Goal: Task Accomplishment & Management: Use online tool/utility

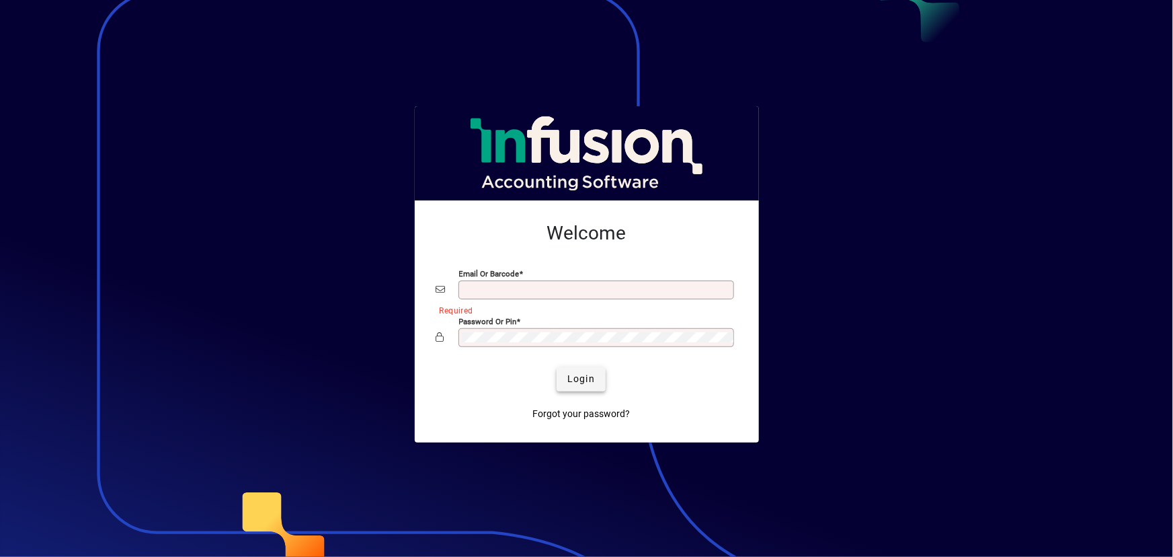
type input "**********"
click at [582, 377] on span "Login" at bounding box center [581, 379] width 28 height 14
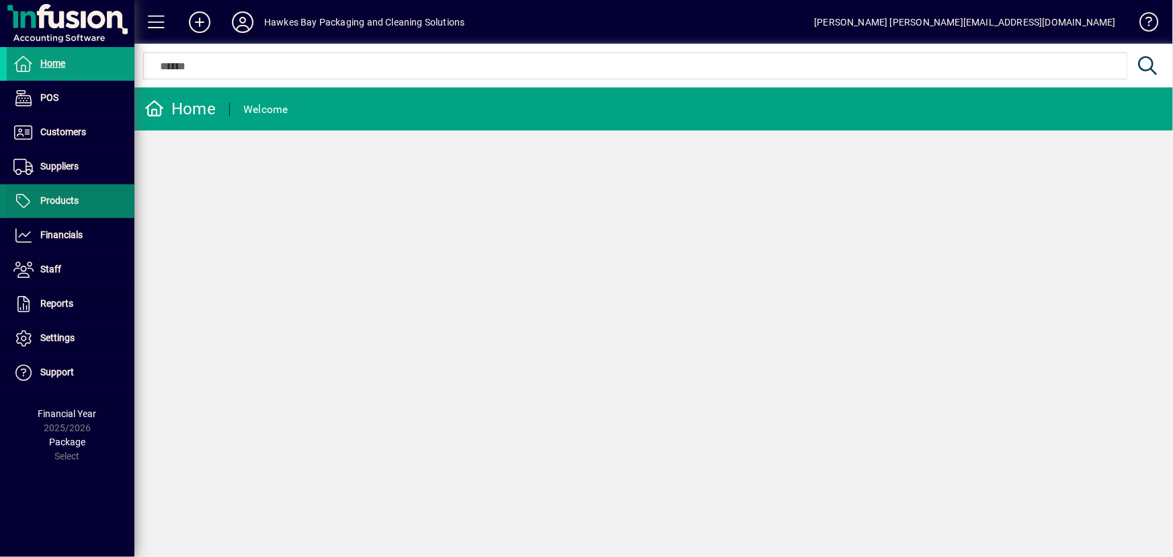
drag, startPoint x: 56, startPoint y: 198, endPoint x: 81, endPoint y: 195, distance: 24.3
click at [57, 198] on span "Products" at bounding box center [59, 200] width 38 height 11
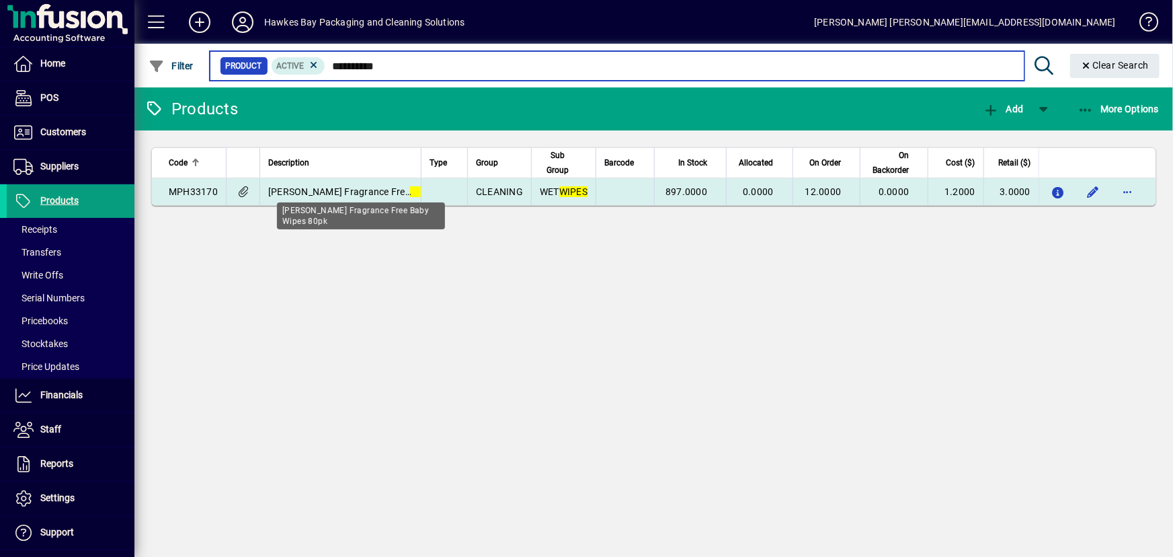
type input "**********"
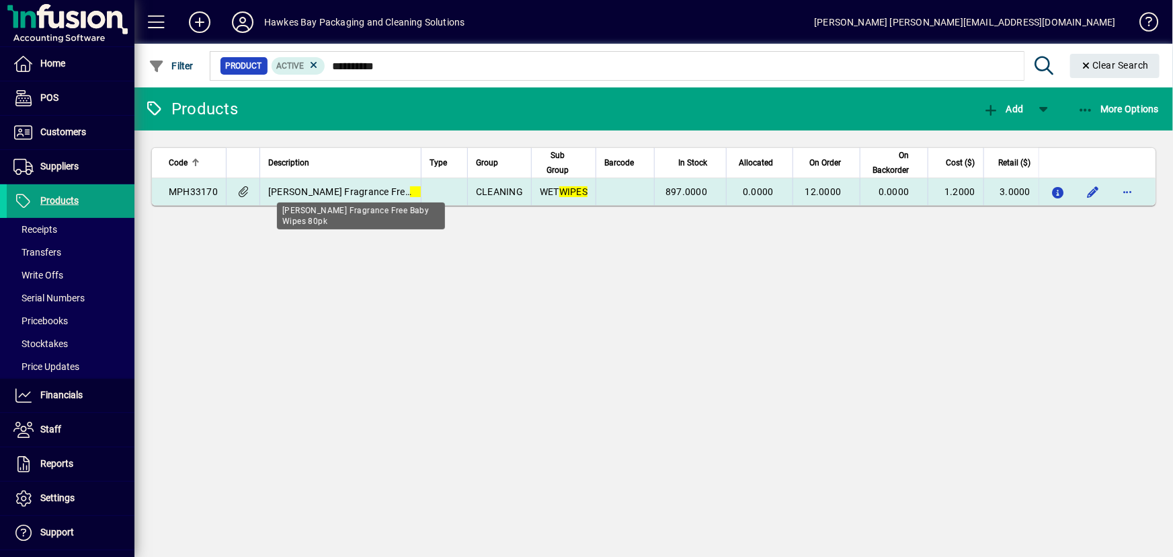
click at [308, 190] on span "Matthews Fragrance Free Baby Wipes 80pk" at bounding box center [375, 191] width 214 height 11
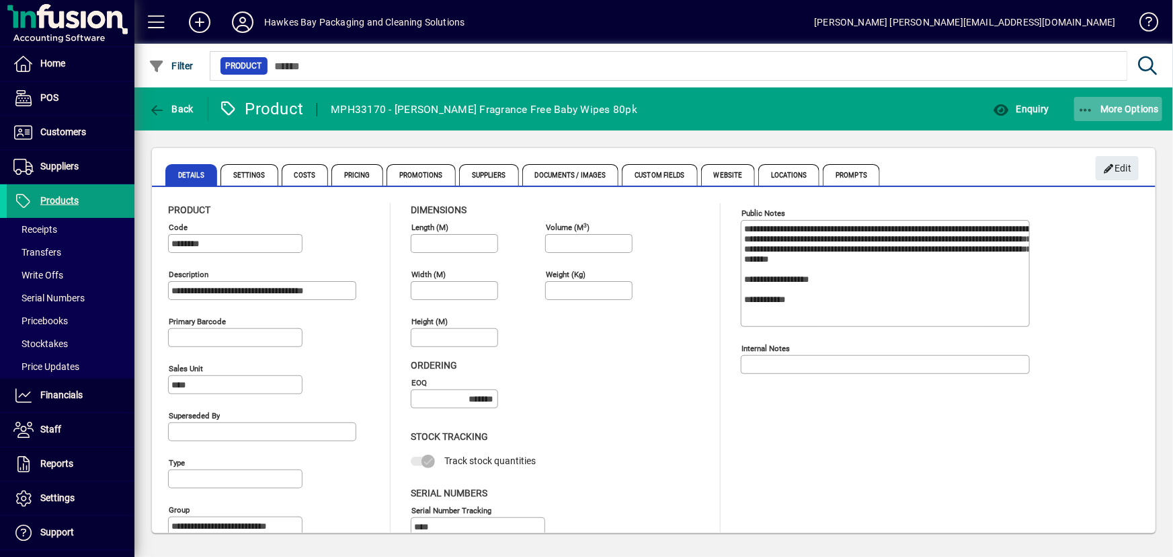
click at [1098, 110] on span "More Options" at bounding box center [1118, 109] width 82 height 11
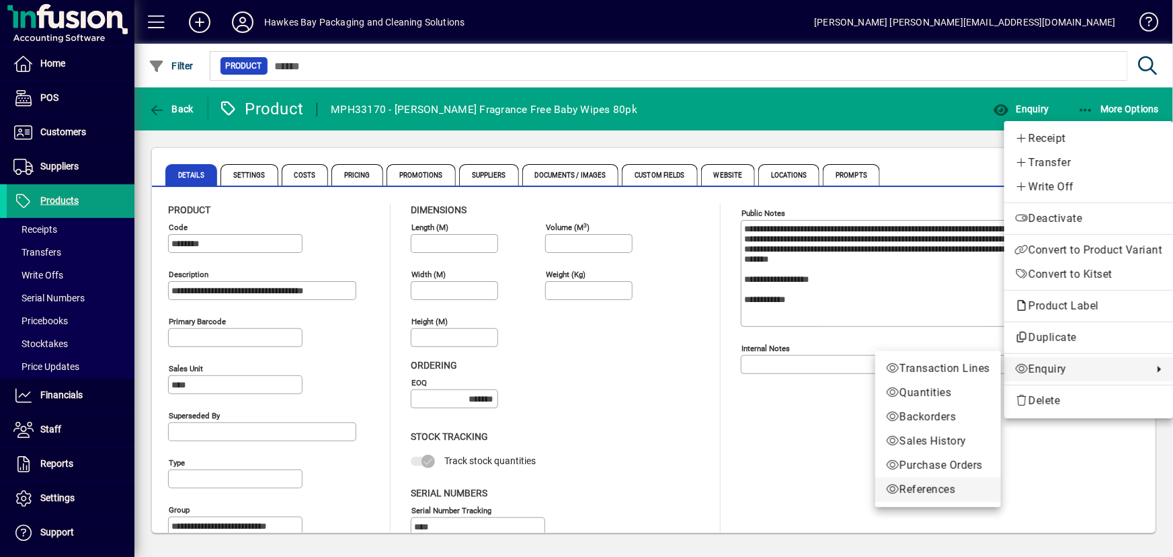
click at [947, 489] on span "References" at bounding box center [938, 489] width 104 height 16
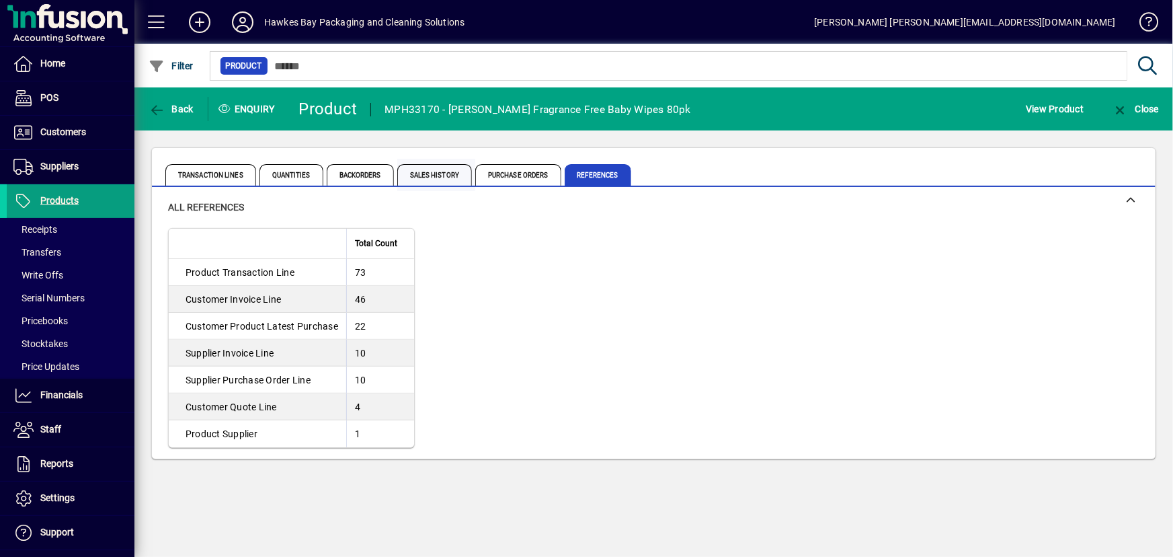
click at [440, 175] on span "Sales History" at bounding box center [434, 175] width 75 height 22
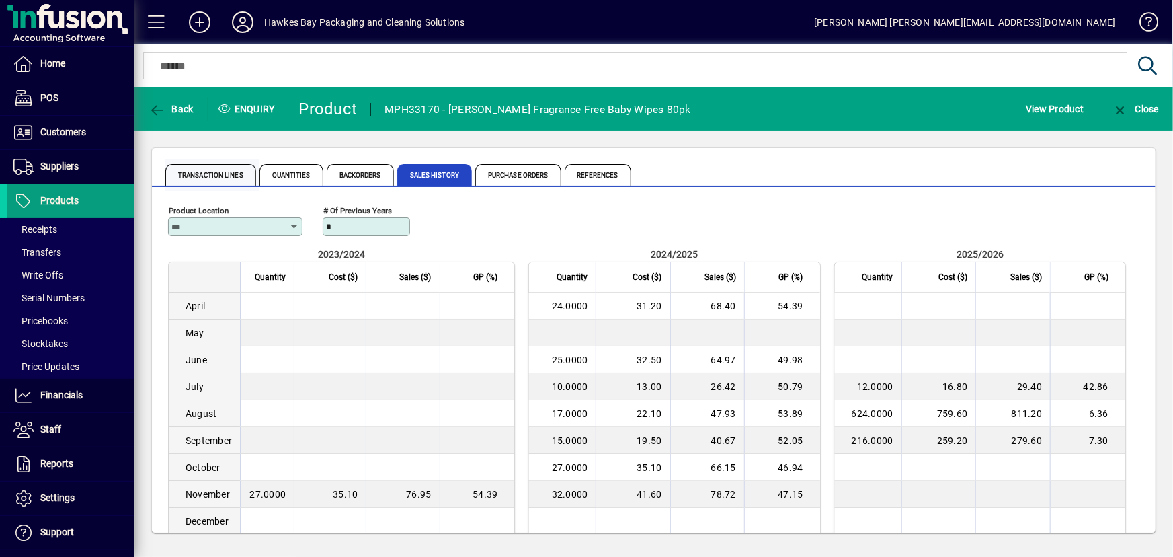
click at [212, 171] on span "Transaction Lines" at bounding box center [210, 175] width 91 height 22
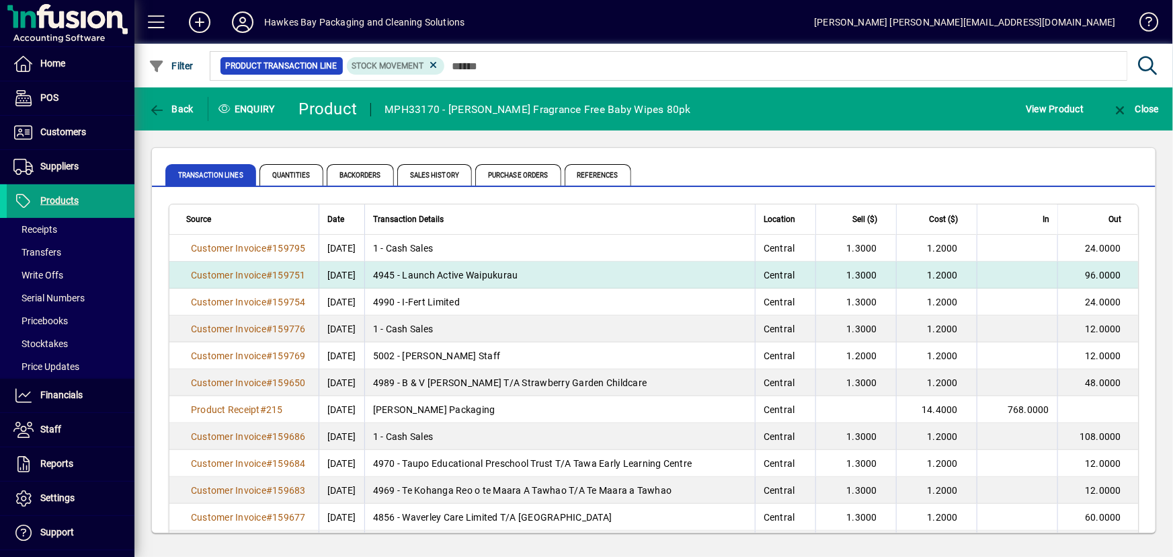
click at [493, 275] on td "4945 - Launch Active Waipukurau" at bounding box center [559, 274] width 391 height 27
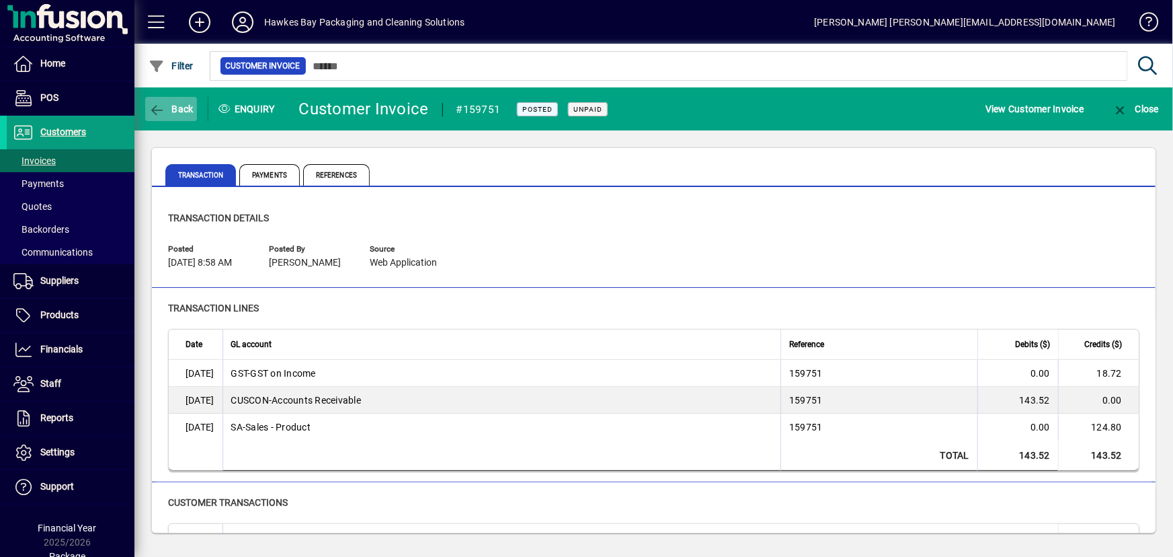
click at [151, 114] on icon "button" at bounding box center [157, 110] width 17 height 13
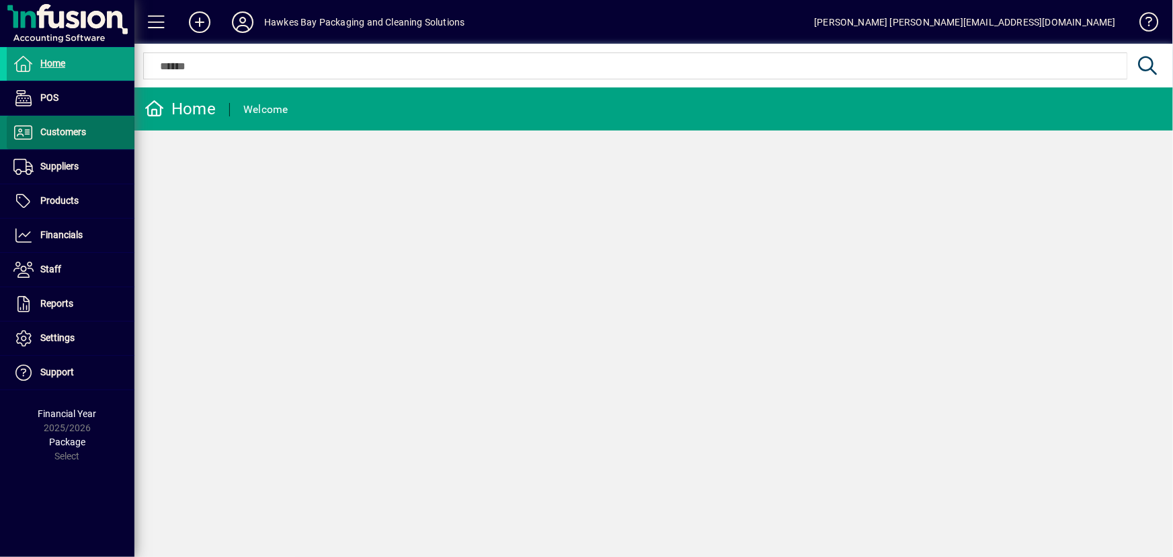
click at [86, 131] on span at bounding box center [71, 132] width 128 height 32
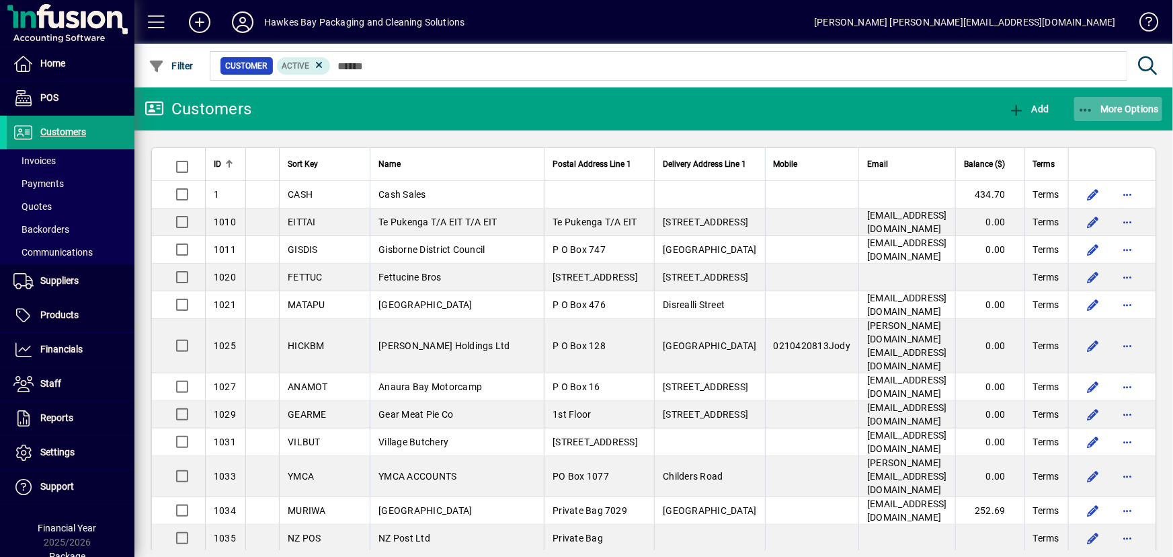
click at [1083, 104] on icon "button" at bounding box center [1085, 110] width 17 height 13
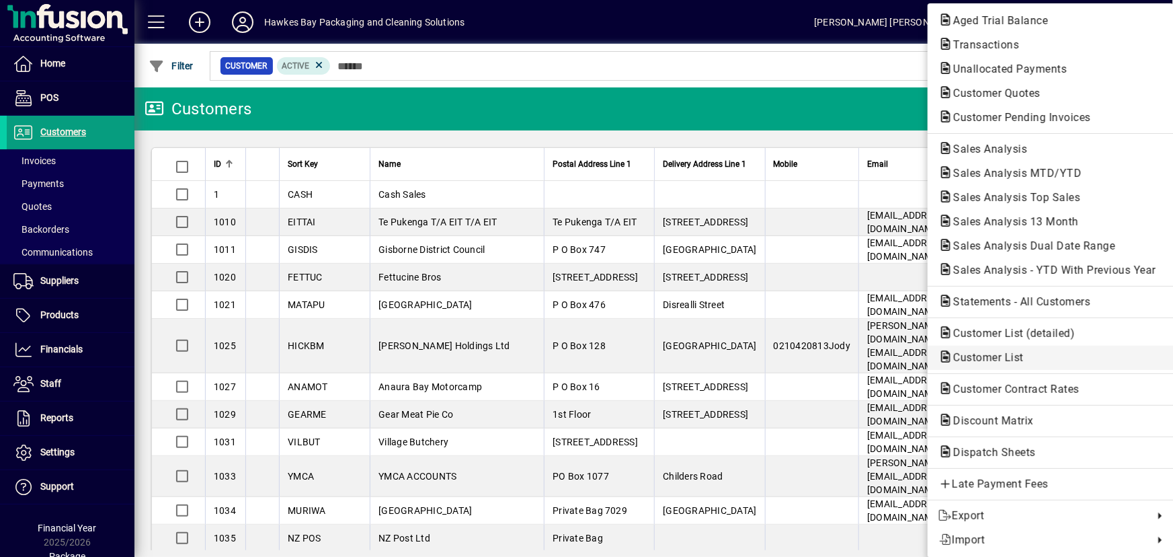
click at [1001, 360] on span "Customer List" at bounding box center [984, 357] width 92 height 13
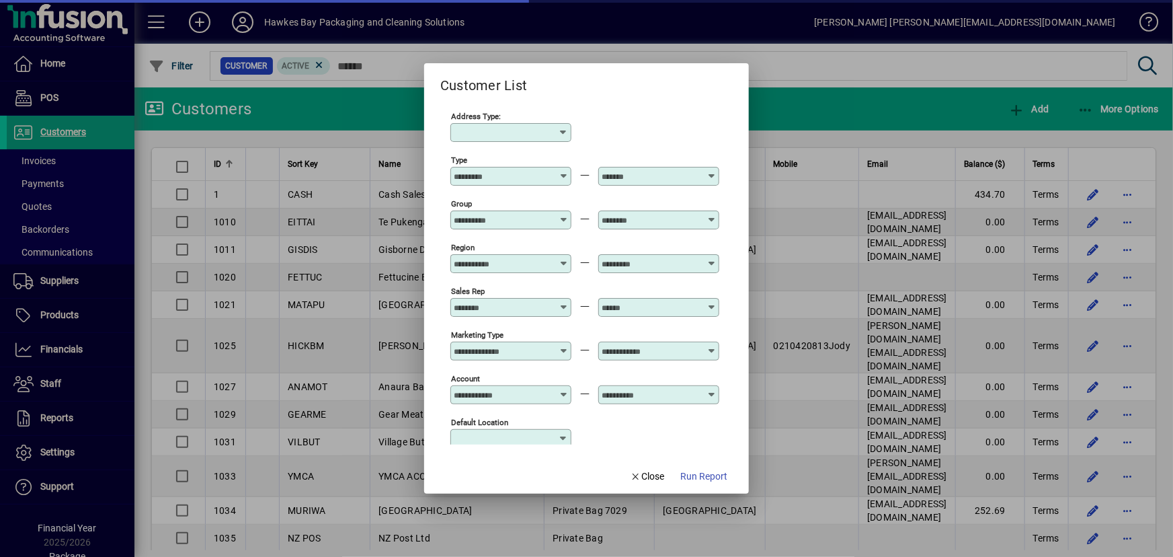
type input "******"
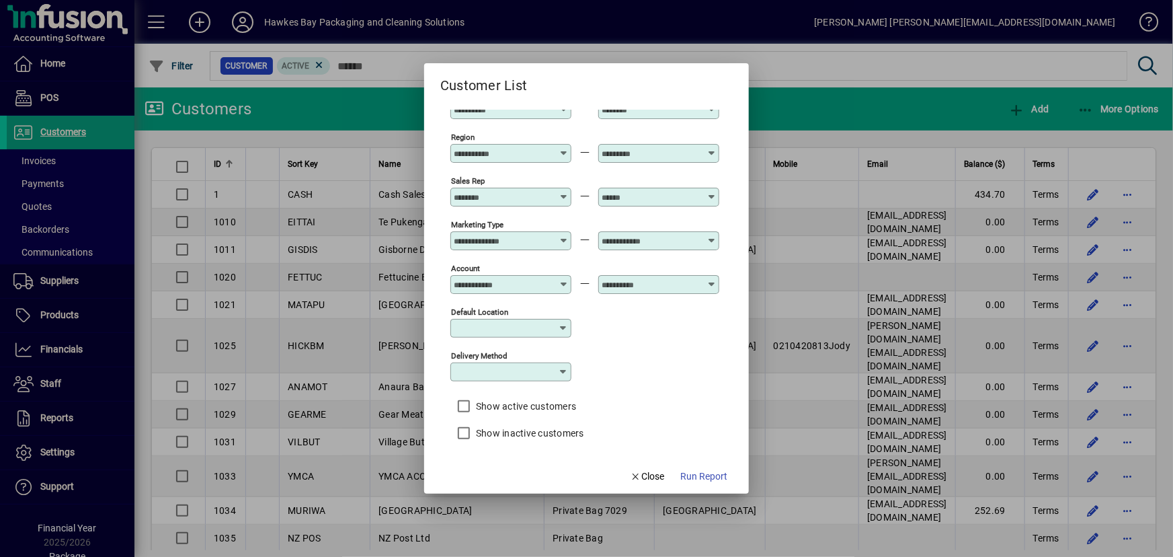
scroll to position [49, 0]
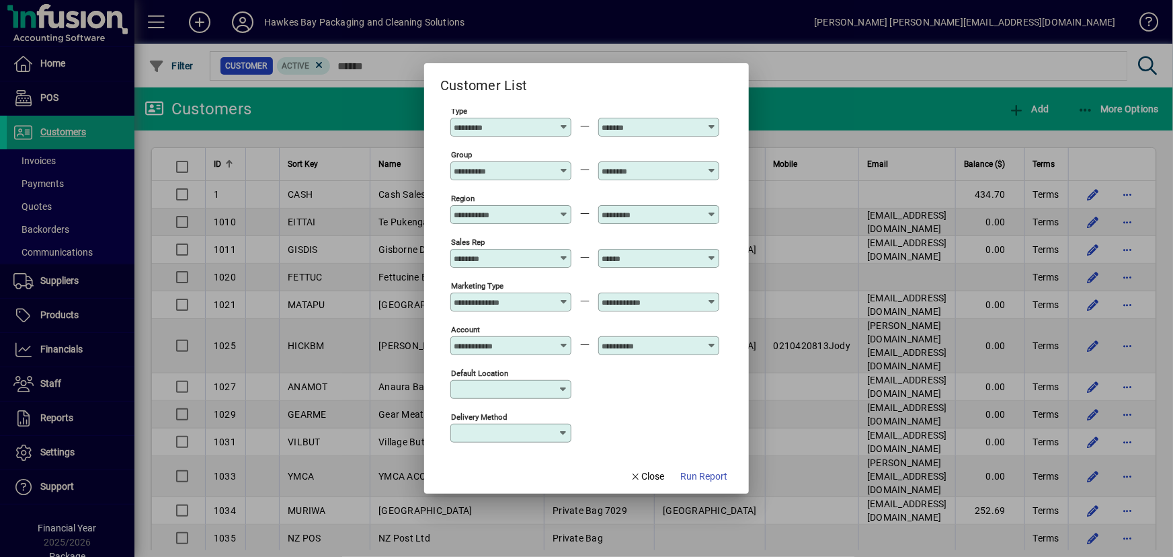
click at [565, 253] on icon at bounding box center [564, 253] width 10 height 0
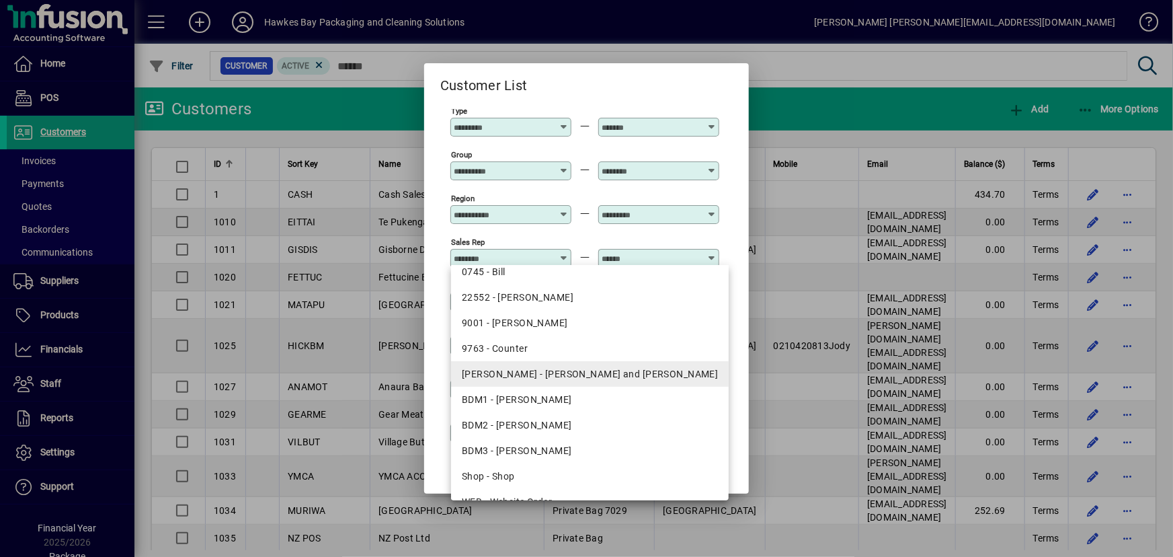
scroll to position [56, 0]
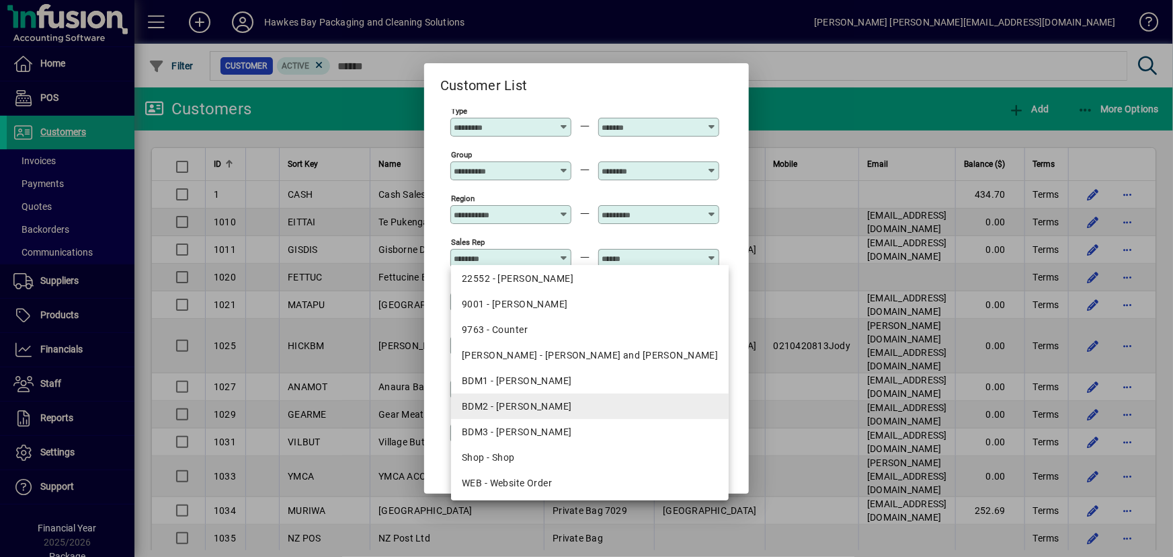
click at [568, 403] on div "BDM2 - [PERSON_NAME]" at bounding box center [590, 406] width 257 height 14
type input "**********"
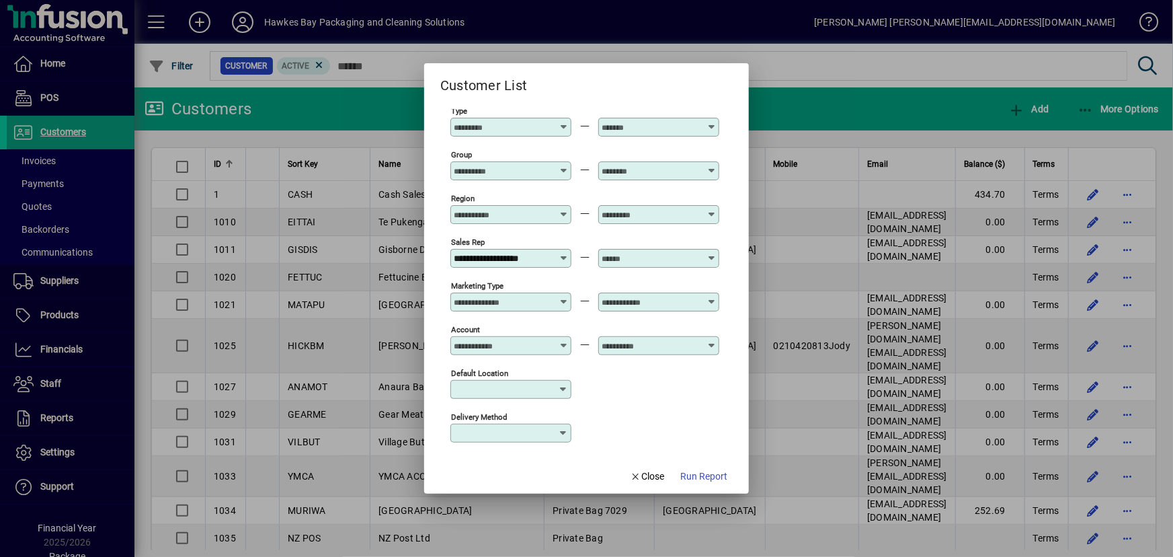
click at [712, 253] on icon at bounding box center [711, 253] width 10 height 0
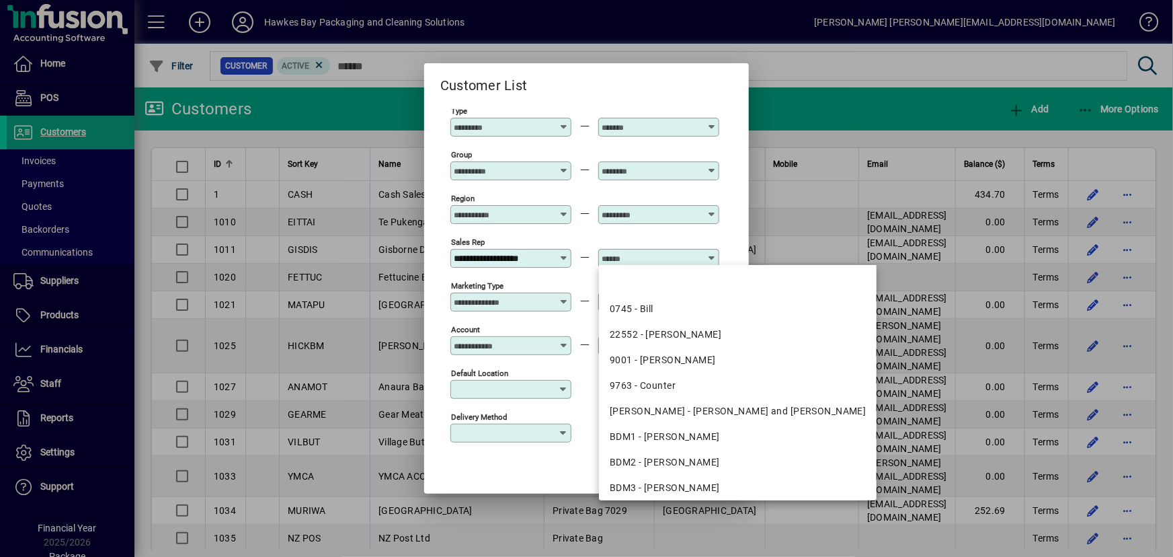
click at [687, 457] on div "BDM2 - [PERSON_NAME]" at bounding box center [738, 462] width 257 height 14
type input "**********"
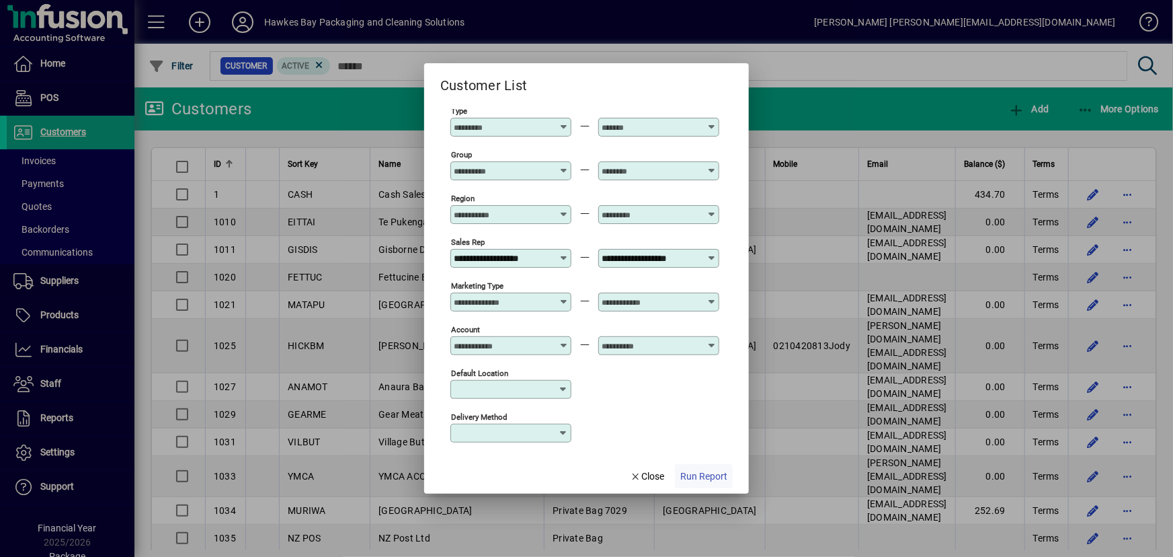
click at [685, 474] on span "Run Report" at bounding box center [703, 476] width 47 height 14
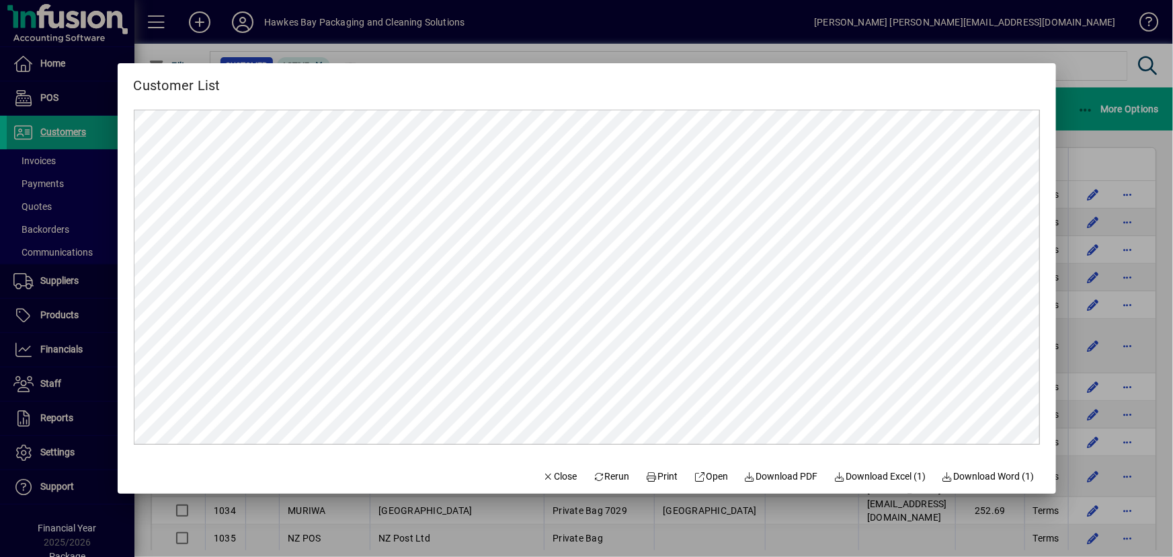
scroll to position [0, 0]
click at [656, 478] on span "Print" at bounding box center [662, 476] width 32 height 14
click at [546, 474] on span "Close" at bounding box center [559, 476] width 35 height 14
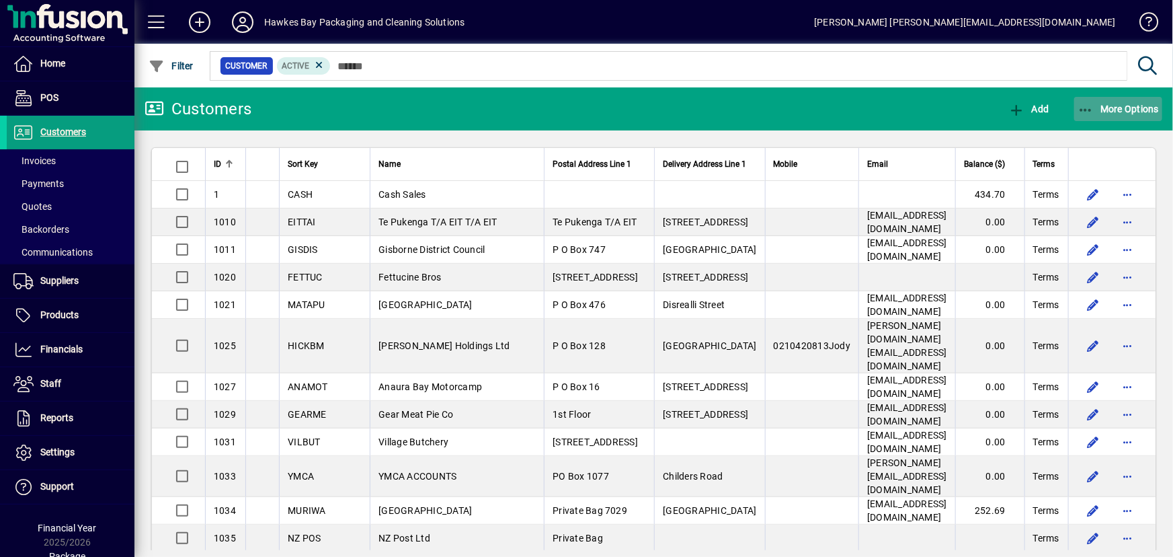
click at [1090, 108] on icon "button" at bounding box center [1085, 110] width 17 height 13
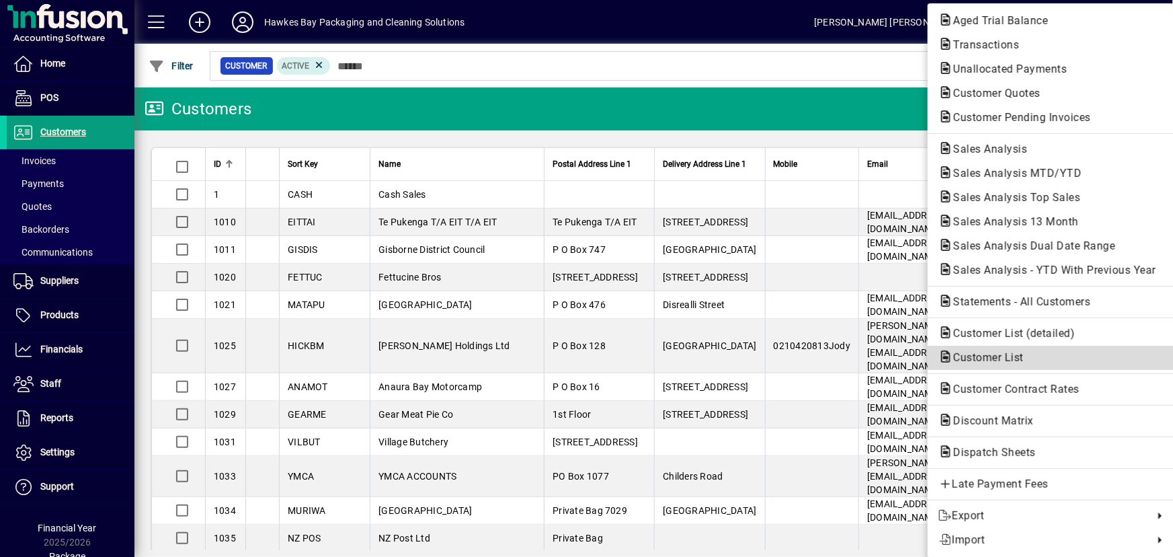
click at [981, 359] on span "Customer List" at bounding box center [984, 357] width 92 height 13
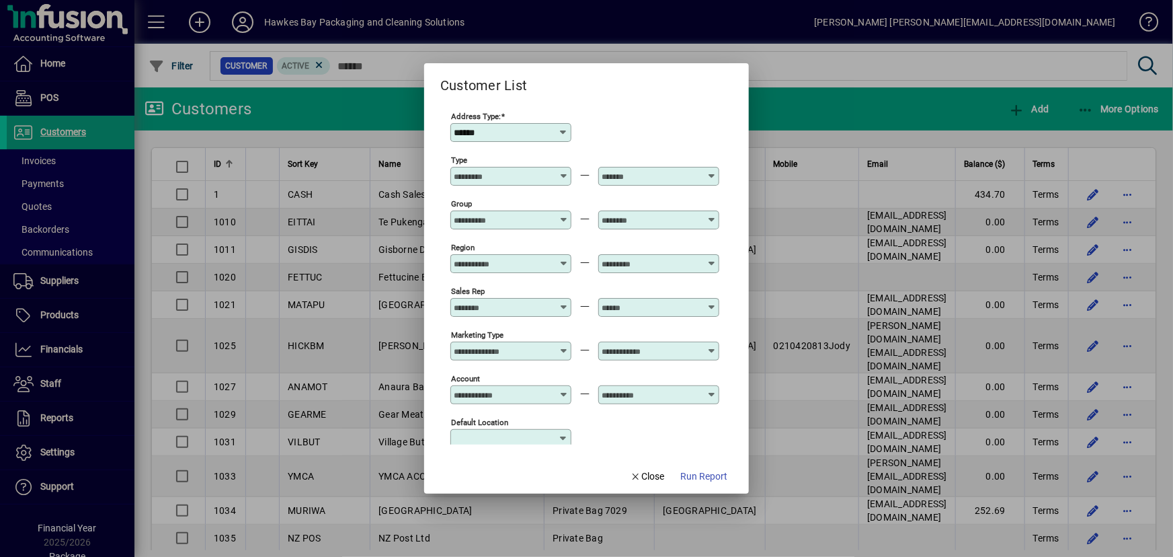
click at [561, 302] on icon at bounding box center [564, 302] width 10 height 0
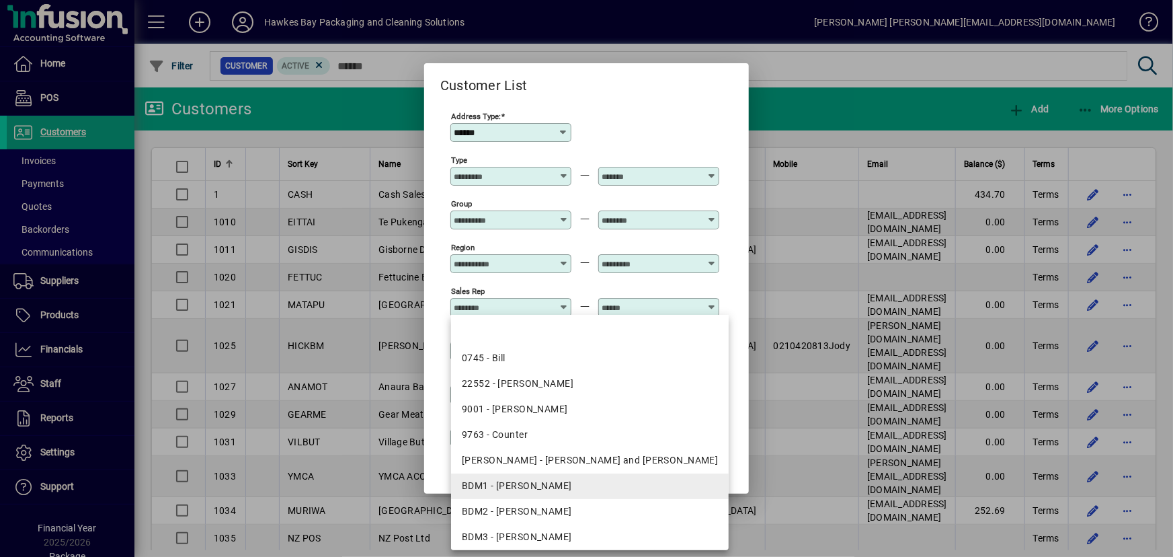
click at [544, 486] on div "BDM1 - [PERSON_NAME]" at bounding box center [590, 486] width 257 height 14
type input "**********"
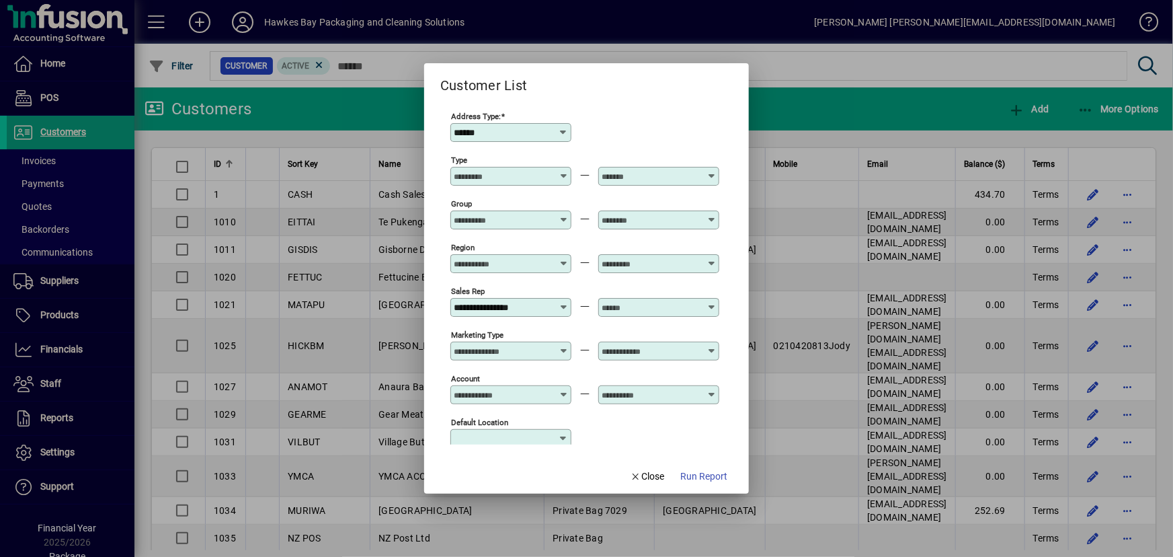
click at [712, 302] on icon at bounding box center [711, 302] width 10 height 0
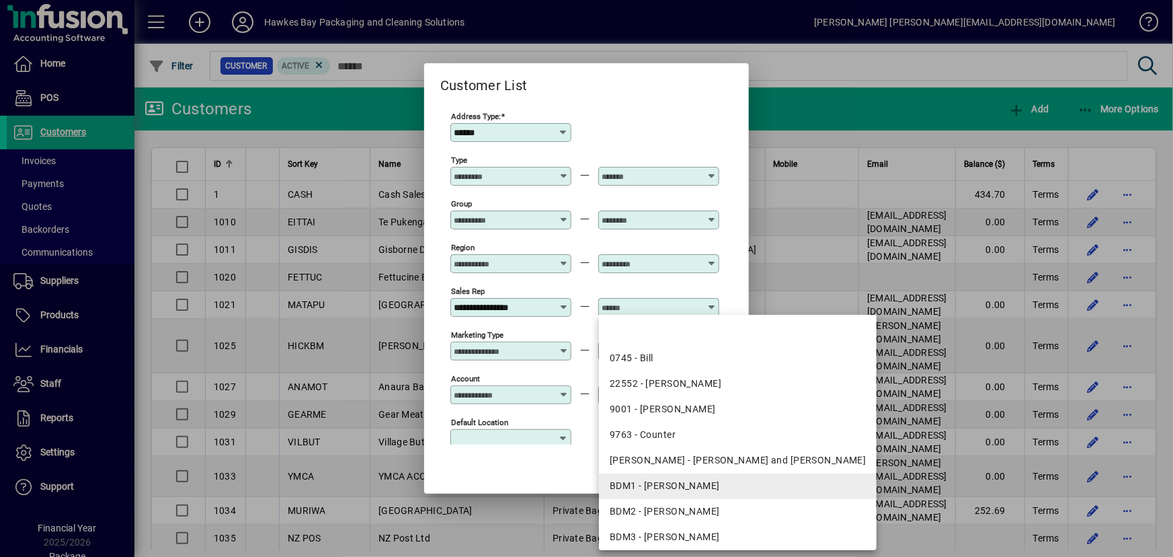
click at [658, 491] on div "BDM1 - [PERSON_NAME]" at bounding box center [738, 486] width 257 height 14
type input "**********"
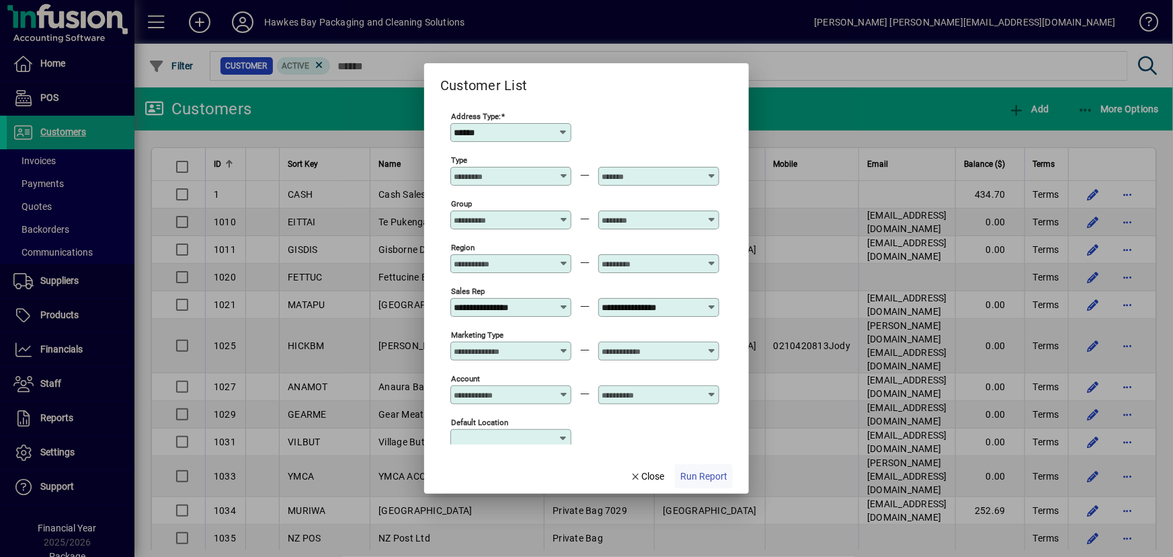
click at [704, 479] on span "Run Report" at bounding box center [703, 476] width 47 height 14
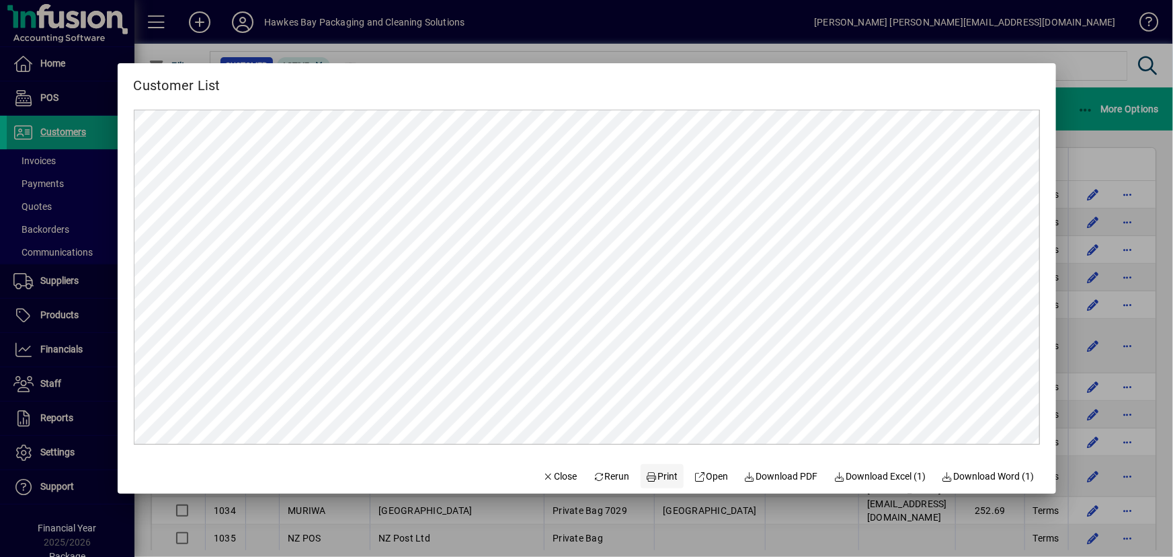
click at [657, 478] on span "Print" at bounding box center [662, 476] width 32 height 14
drag, startPoint x: 544, startPoint y: 477, endPoint x: 555, endPoint y: 477, distance: 10.1
click at [544, 477] on span "Close" at bounding box center [559, 476] width 35 height 14
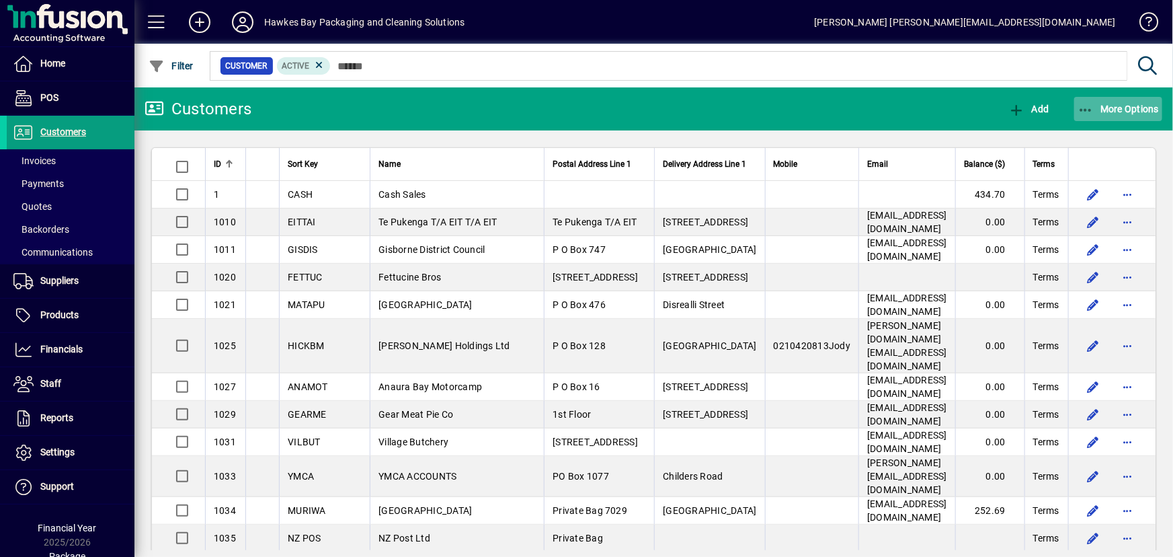
click at [1082, 104] on icon "button" at bounding box center [1085, 110] width 17 height 13
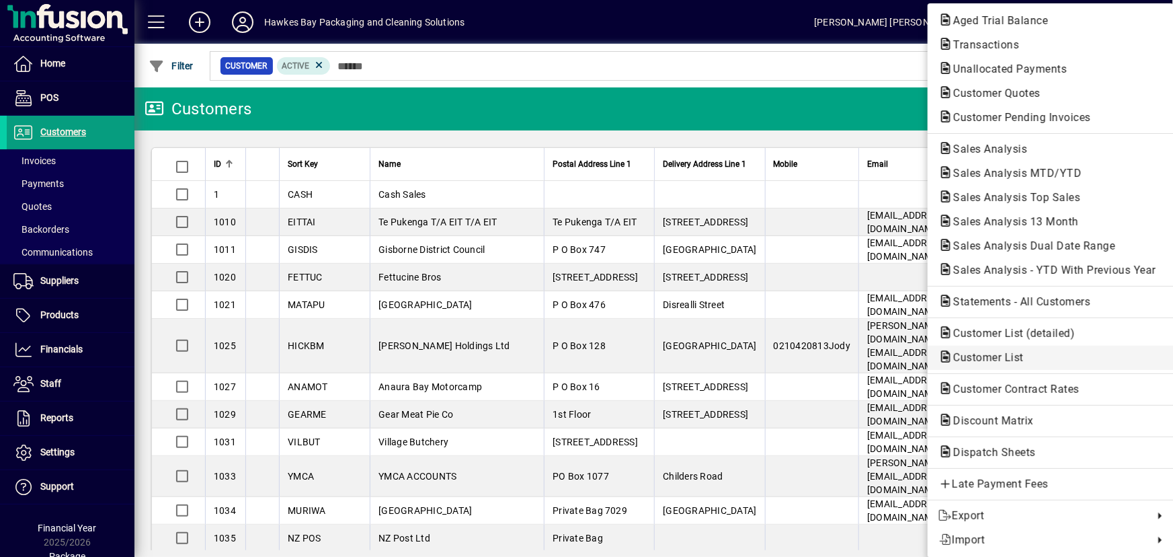
click at [997, 353] on span "Customer List" at bounding box center [984, 357] width 92 height 13
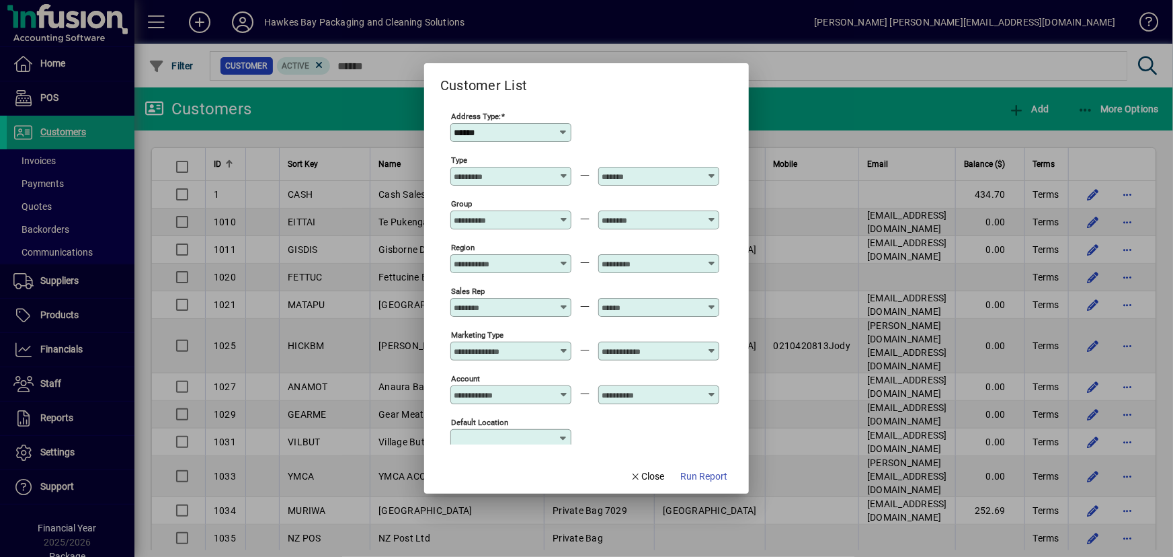
click at [561, 302] on icon at bounding box center [564, 302] width 10 height 0
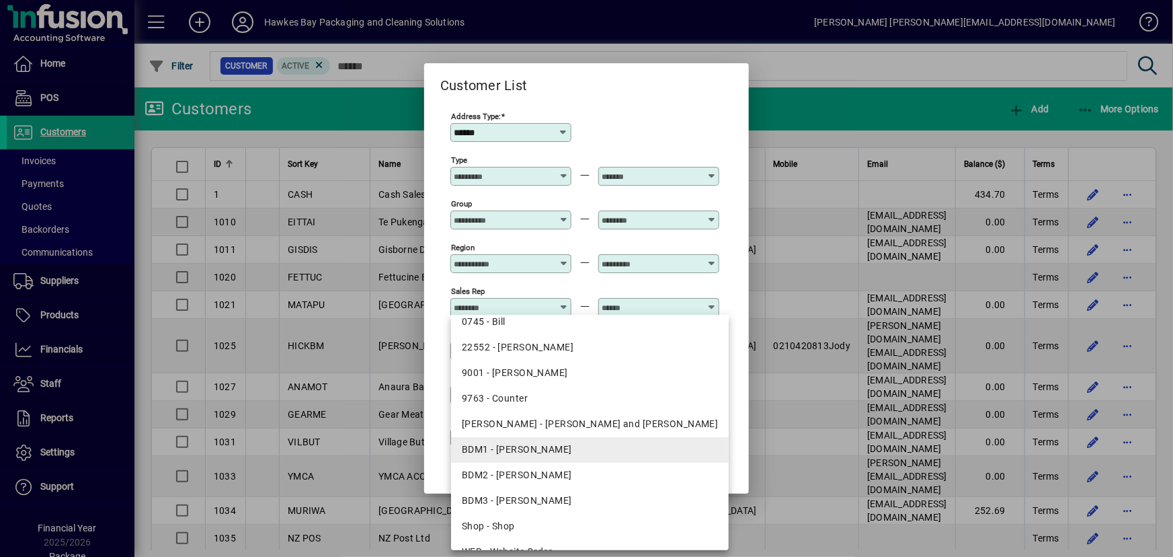
scroll to position [56, 0]
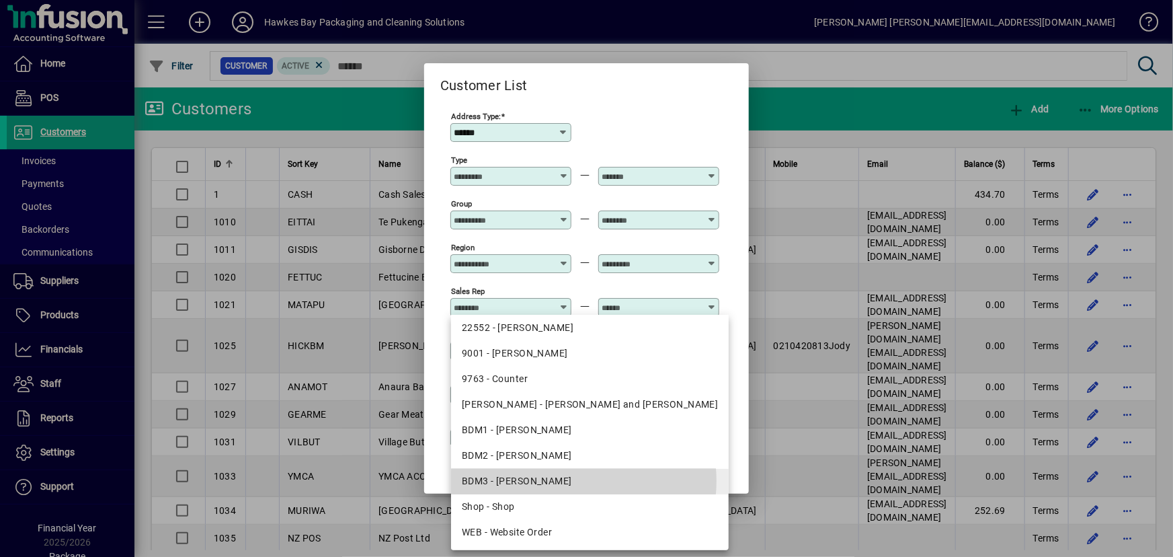
click at [583, 480] on div "BDM3 - [PERSON_NAME]" at bounding box center [590, 481] width 257 height 14
type input "**********"
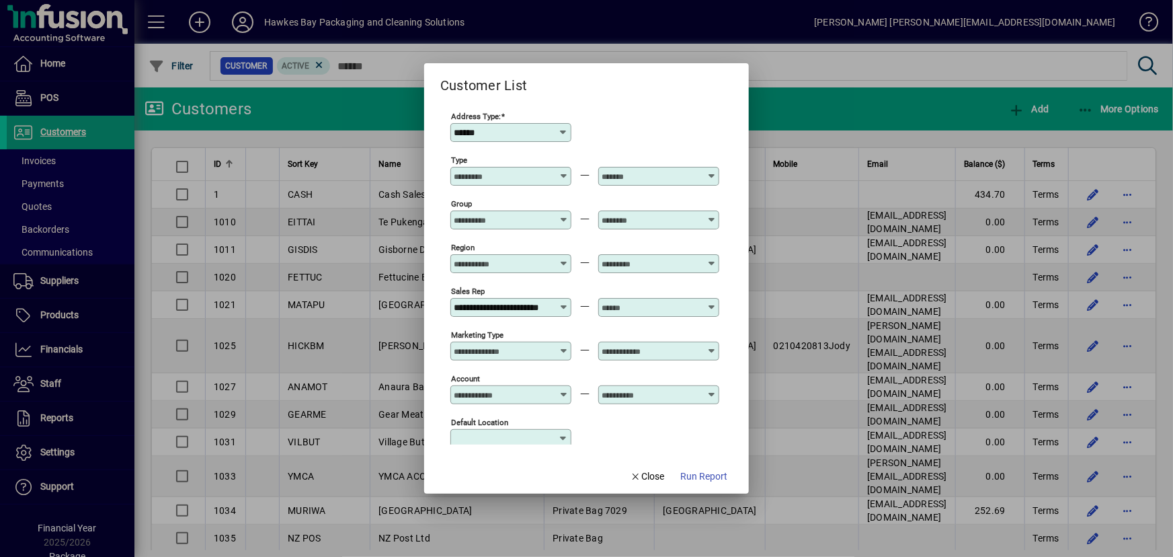
click at [714, 302] on icon at bounding box center [711, 302] width 10 height 0
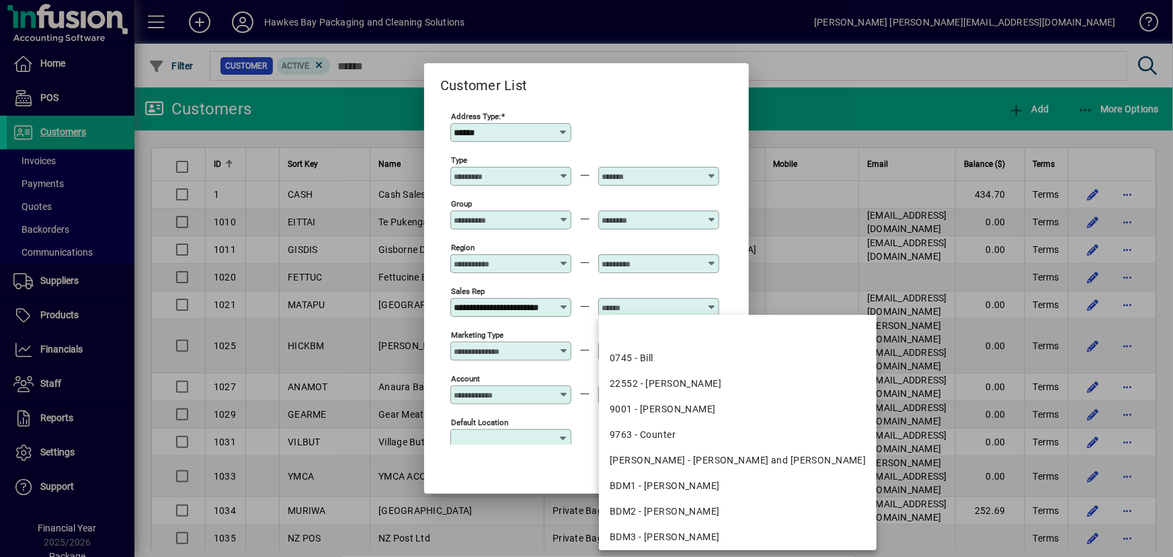
scroll to position [0, 0]
click at [703, 538] on div "BDM3 - [PERSON_NAME]" at bounding box center [738, 537] width 257 height 14
type input "**********"
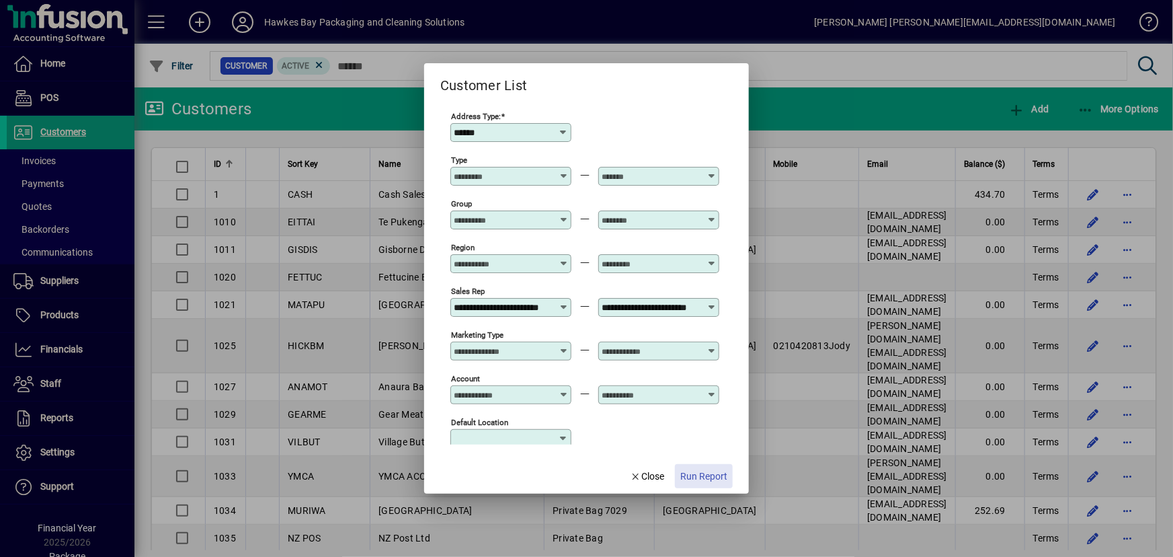
click at [710, 477] on span "Run Report" at bounding box center [703, 476] width 47 height 14
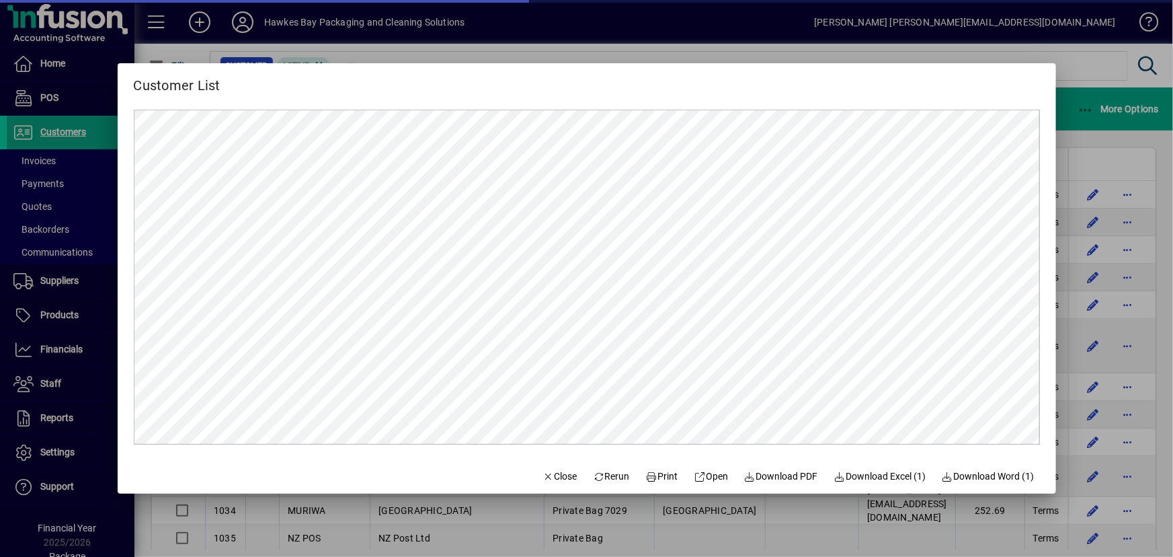
scroll to position [0, 0]
click at [662, 477] on span "Print" at bounding box center [662, 476] width 32 height 14
click at [542, 475] on icon "button" at bounding box center [548, 476] width 12 height 9
